Goal: Transaction & Acquisition: Purchase product/service

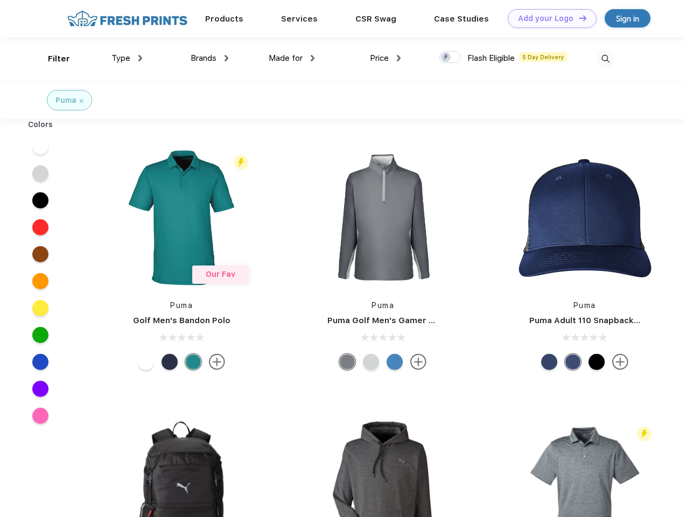
click at [548, 18] on link "Add your Logo Design Tool" at bounding box center [552, 18] width 89 height 19
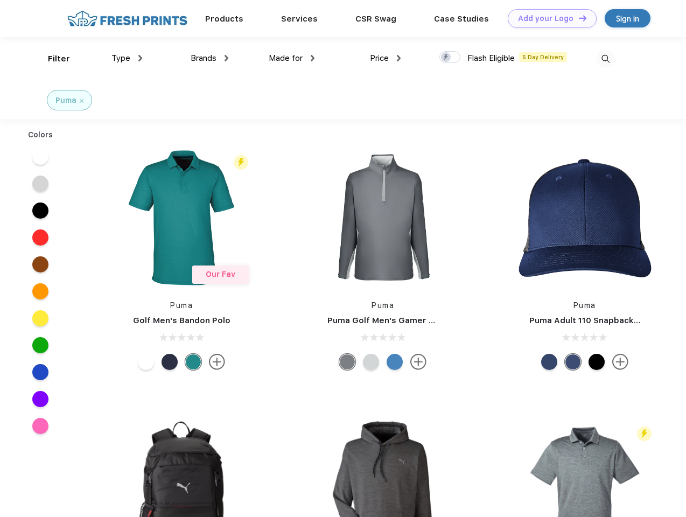
click at [0, 0] on div "Design Tool" at bounding box center [0, 0] width 0 height 0
click at [578, 18] on link "Add your Logo Design Tool" at bounding box center [552, 18] width 89 height 19
click at [52, 59] on div "Filter" at bounding box center [59, 59] width 22 height 12
click at [127, 58] on span "Type" at bounding box center [121, 58] width 19 height 10
click at [210, 58] on span "Brands" at bounding box center [204, 58] width 26 height 10
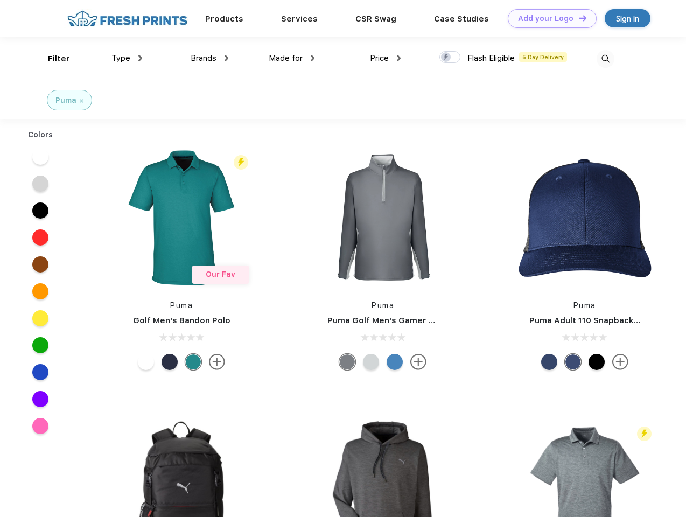
click at [292, 58] on span "Made for" at bounding box center [286, 58] width 34 height 10
click at [386, 58] on span "Price" at bounding box center [379, 58] width 19 height 10
click at [450, 58] on div at bounding box center [450, 57] width 21 height 12
click at [447, 58] on input "checkbox" at bounding box center [443, 54] width 7 height 7
click at [606, 59] on img at bounding box center [606, 59] width 18 height 18
